Goal: Task Accomplishment & Management: Use online tool/utility

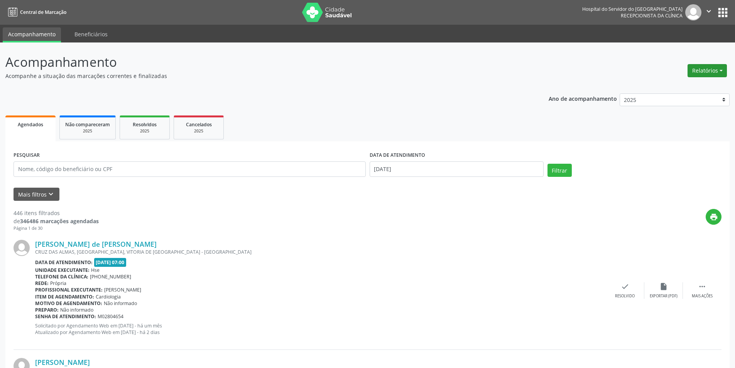
click at [703, 69] on button "Relatórios" at bounding box center [707, 70] width 39 height 13
click at [682, 86] on link "Agendamentos" at bounding box center [686, 87] width 83 height 11
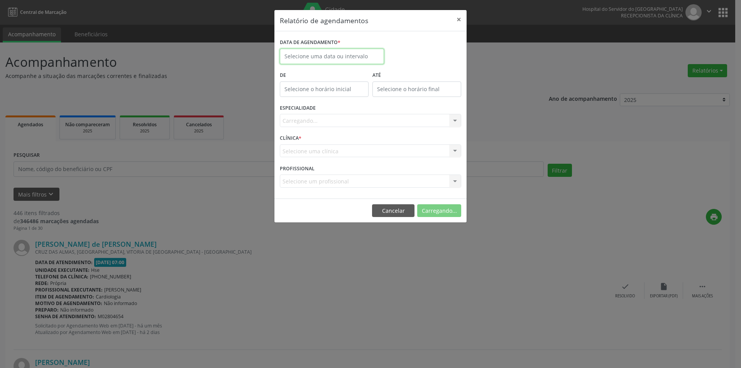
click at [332, 58] on input "text" at bounding box center [332, 56] width 104 height 15
click at [374, 147] on span "22" at bounding box center [373, 143] width 15 height 15
type input "[DATE]"
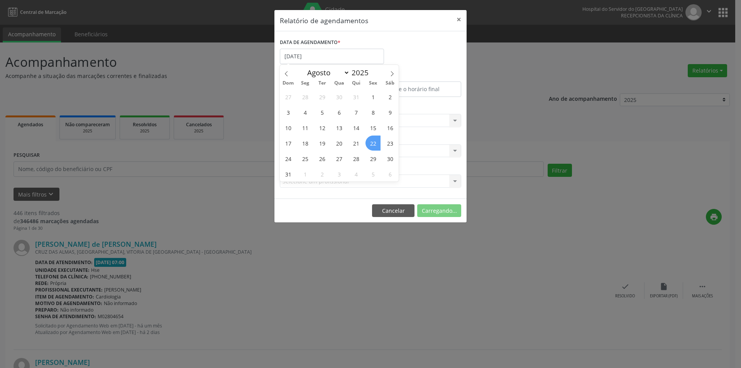
click at [374, 147] on span "22" at bounding box center [373, 143] width 15 height 15
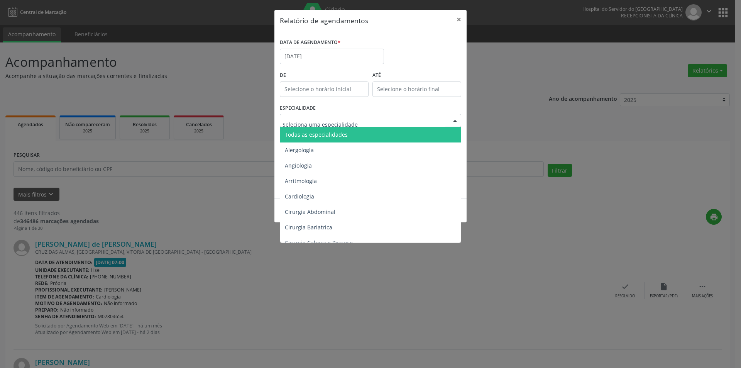
click at [336, 136] on span "Todas as especialidades" at bounding box center [316, 134] width 63 height 7
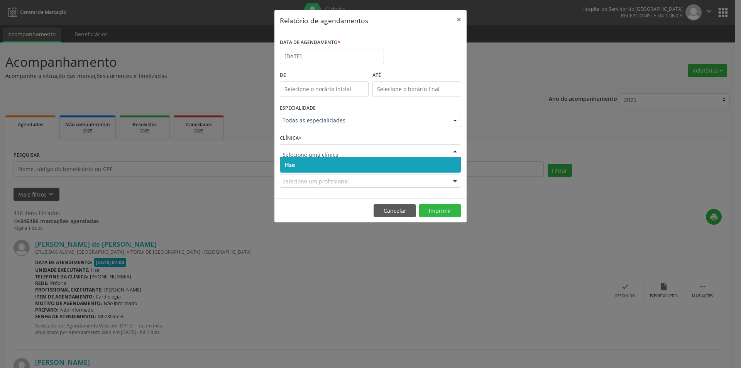
click at [313, 161] on span "Hse" at bounding box center [370, 164] width 181 height 15
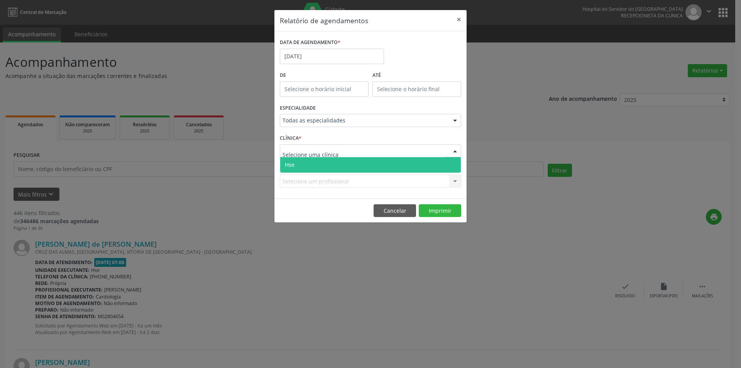
click at [325, 161] on span "Hse" at bounding box center [370, 164] width 181 height 15
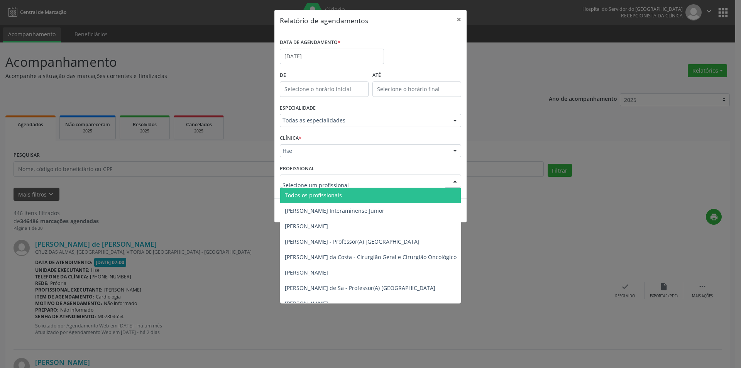
click at [329, 196] on span "Todos os profissionais" at bounding box center [313, 194] width 57 height 7
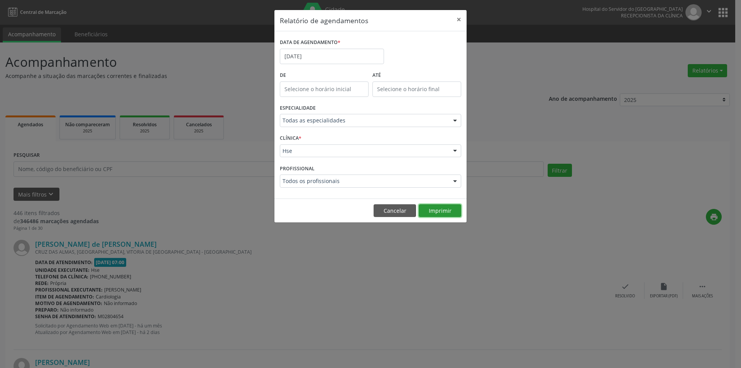
click at [429, 213] on button "Imprimir" at bounding box center [440, 210] width 42 height 13
click at [322, 59] on input "[DATE]" at bounding box center [332, 56] width 104 height 15
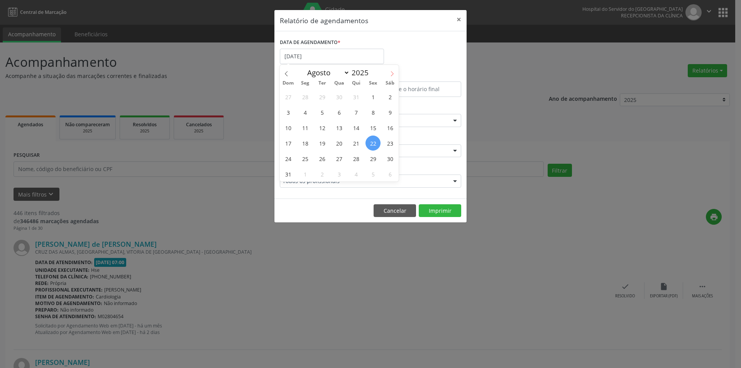
click at [391, 76] on icon at bounding box center [392, 73] width 5 height 5
select select "8"
click at [373, 95] on span "5" at bounding box center [373, 96] width 15 height 15
type input "[DATE]"
click at [373, 95] on span "5" at bounding box center [373, 96] width 15 height 15
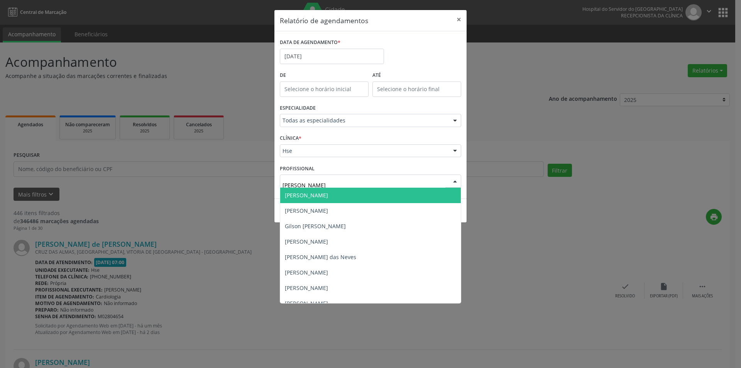
type input "[PERSON_NAME]"
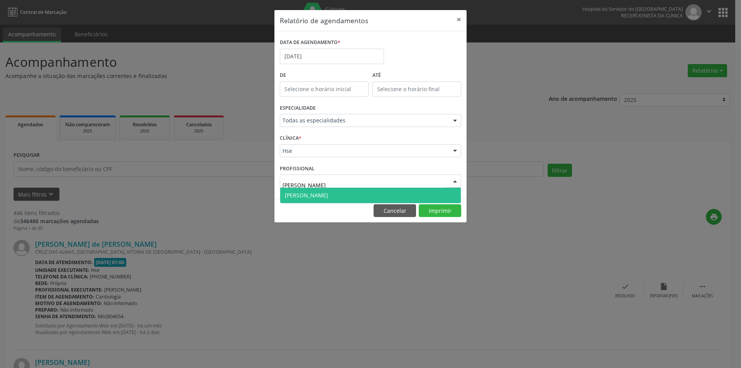
click at [315, 196] on span "[PERSON_NAME]" at bounding box center [306, 194] width 43 height 7
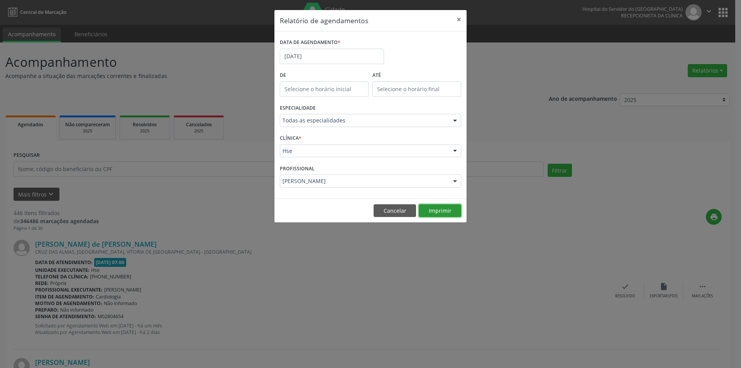
click at [434, 213] on button "Imprimir" at bounding box center [440, 210] width 42 height 13
click at [389, 213] on button "Cancelar" at bounding box center [395, 210] width 42 height 13
